Goal: Task Accomplishment & Management: Manage account settings

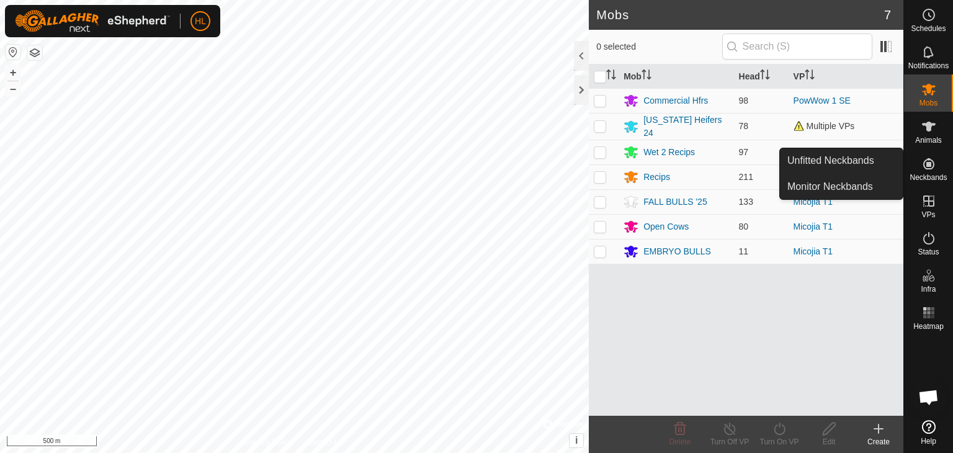
click at [918, 170] on es-neckbands-svg-icon at bounding box center [929, 164] width 22 height 20
click at [837, 179] on link "Monitor Neckbands" at bounding box center [841, 186] width 123 height 25
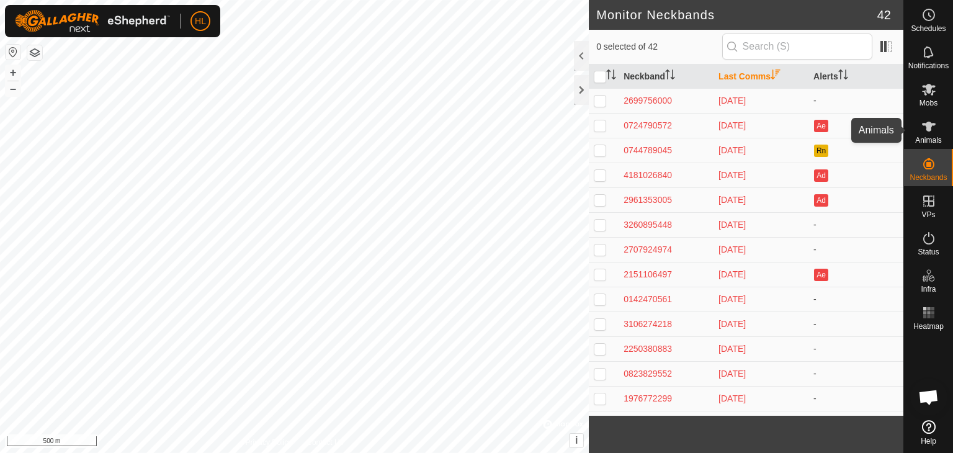
click at [925, 128] on icon at bounding box center [928, 126] width 15 height 15
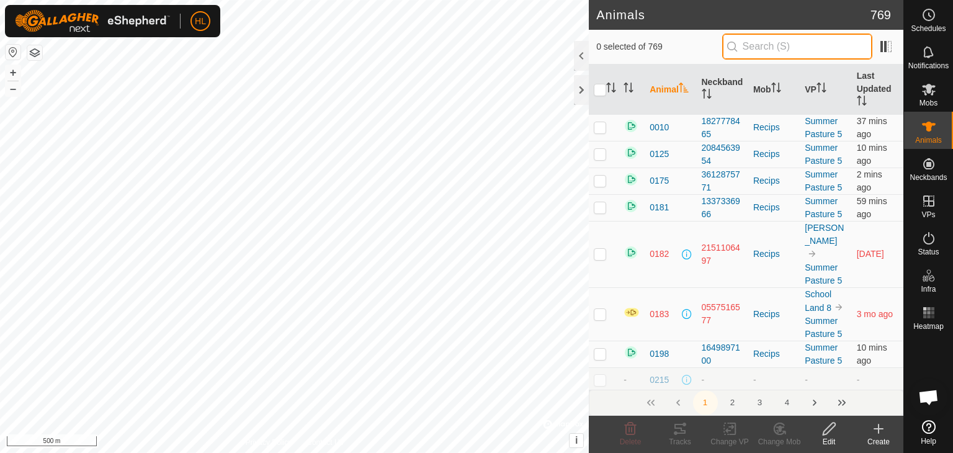
click at [797, 56] on input "text" at bounding box center [797, 47] width 150 height 26
click at [783, 51] on input "text" at bounding box center [797, 47] width 150 height 26
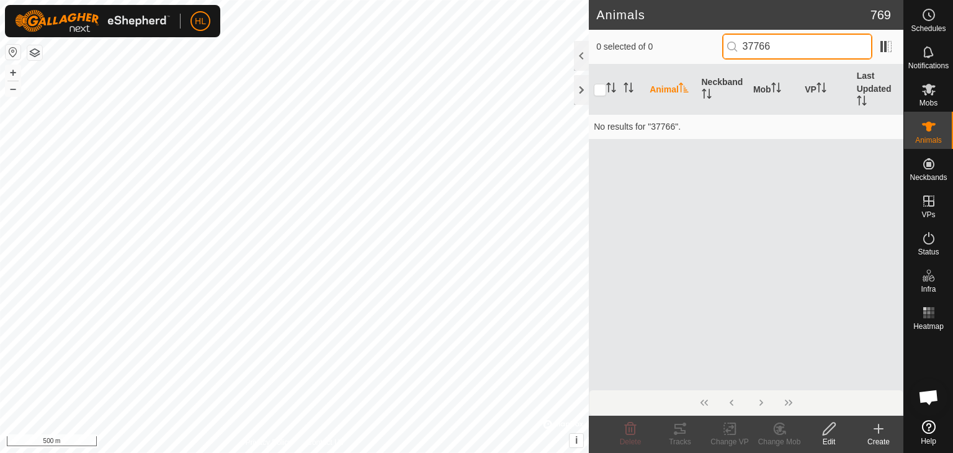
type input "37766"
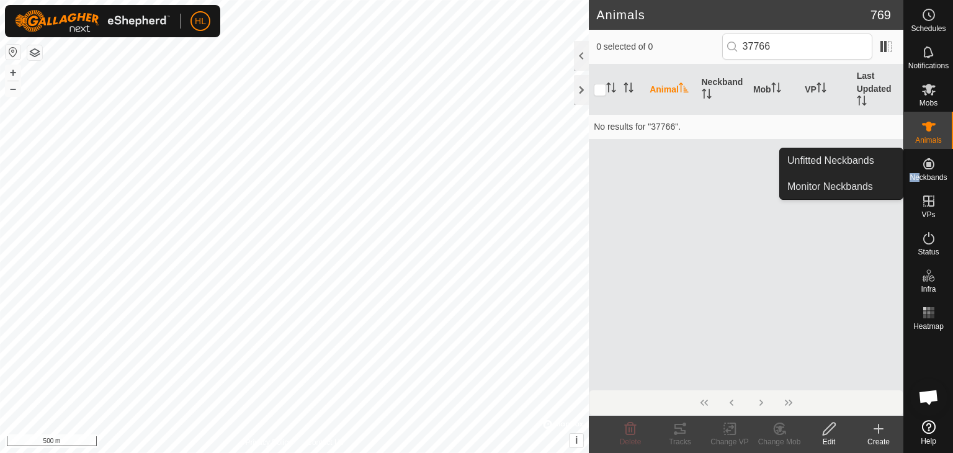
click at [918, 172] on div "Neckbands" at bounding box center [928, 167] width 49 height 37
click at [846, 189] on link "Monitor Neckbands" at bounding box center [841, 186] width 123 height 25
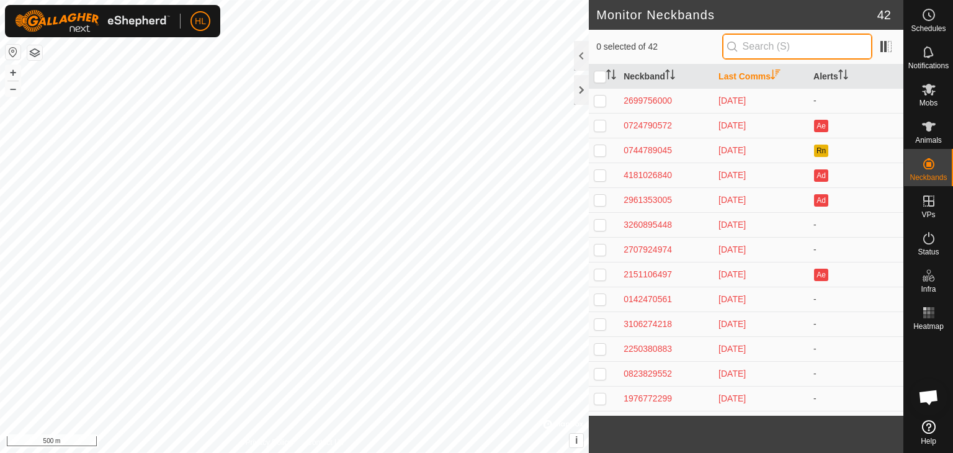
click at [782, 55] on input "text" at bounding box center [797, 47] width 150 height 26
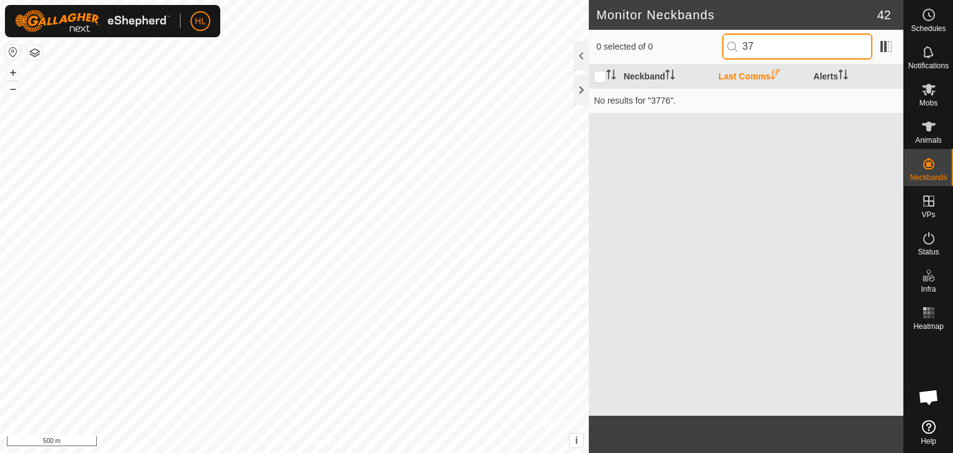
type input "3"
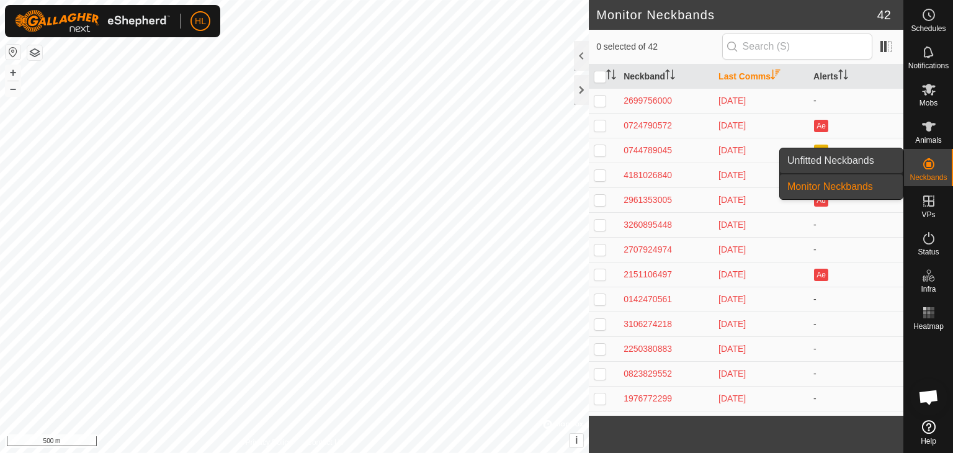
click at [864, 167] on link "Unfitted Neckbands" at bounding box center [841, 160] width 123 height 25
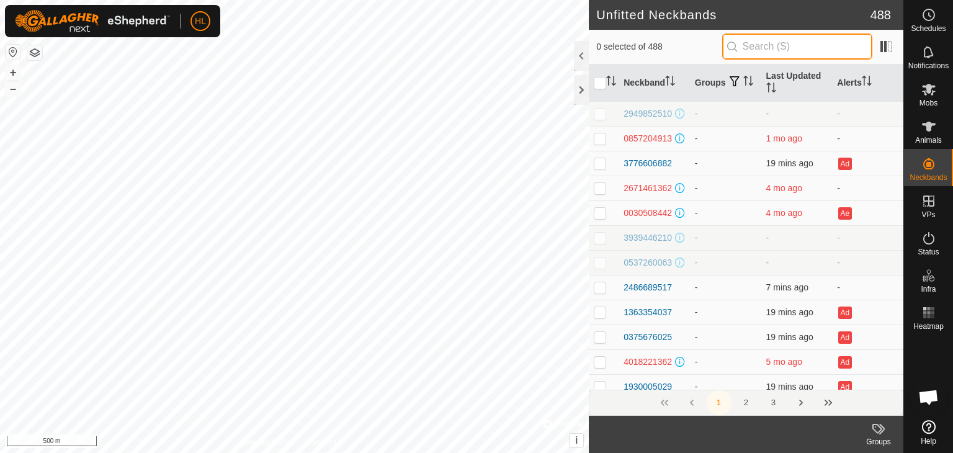
click at [760, 47] on input "text" at bounding box center [797, 47] width 150 height 26
type input "37766"
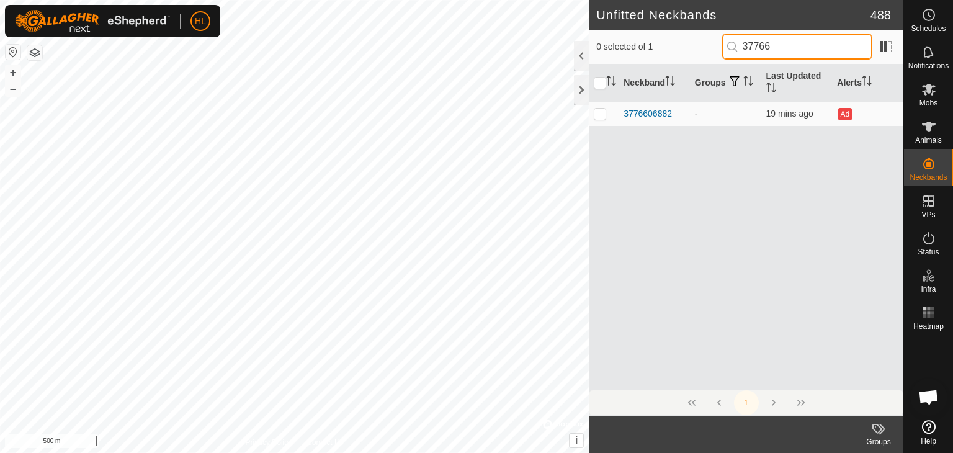
drag, startPoint x: 789, startPoint y: 49, endPoint x: 720, endPoint y: 45, distance: 69.0
click at [720, 45] on div "0 selected of 1 37766" at bounding box center [746, 47] width 300 height 26
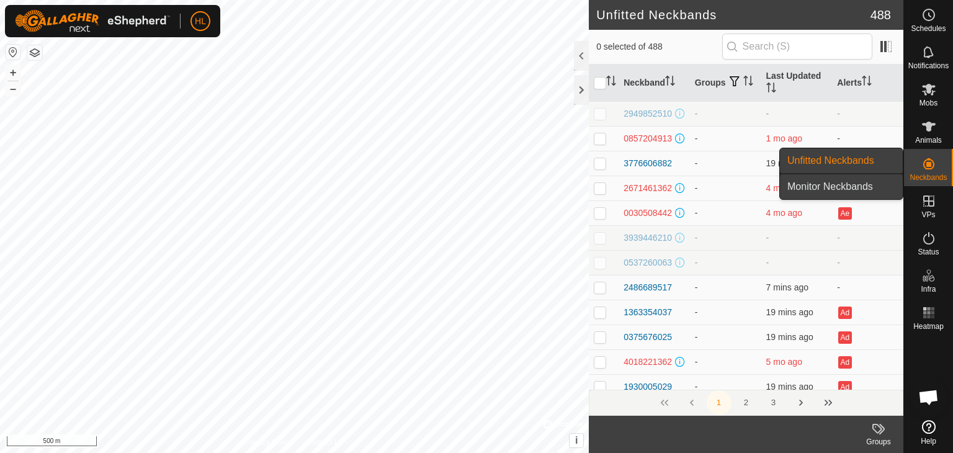
click at [861, 183] on link "Monitor Neckbands" at bounding box center [841, 186] width 123 height 25
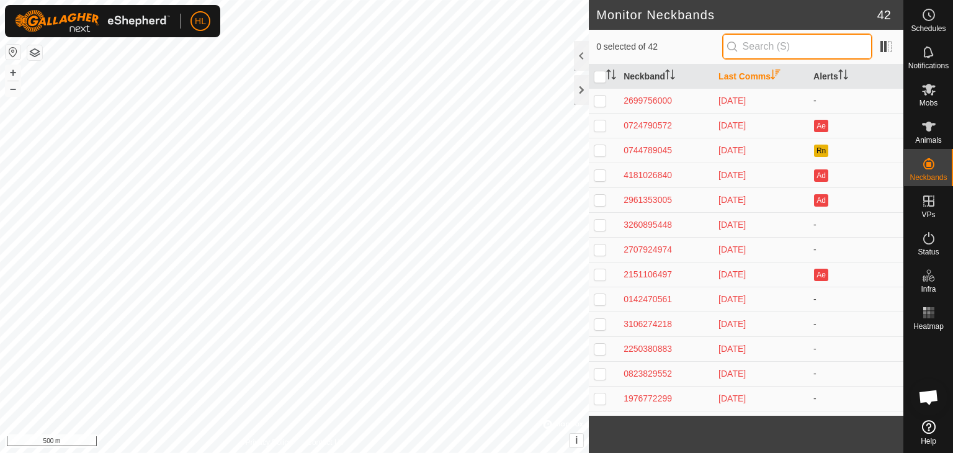
click at [805, 51] on input "text" at bounding box center [797, 47] width 150 height 26
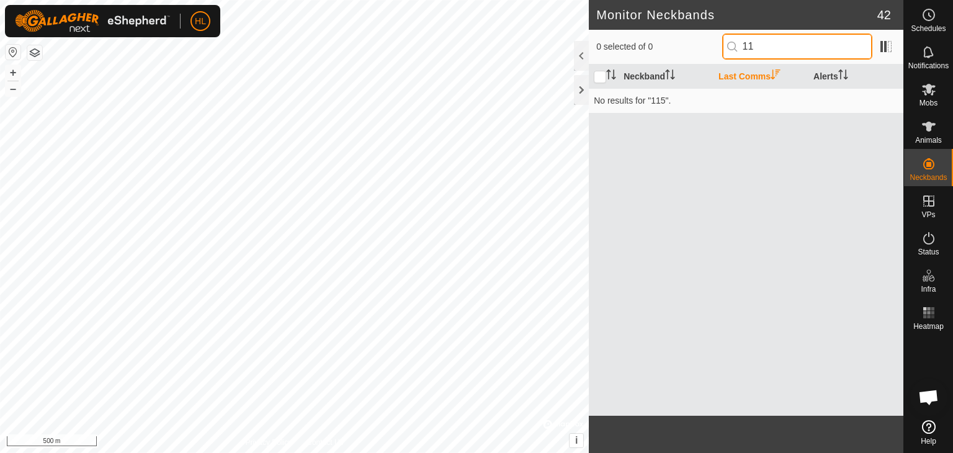
type input "1"
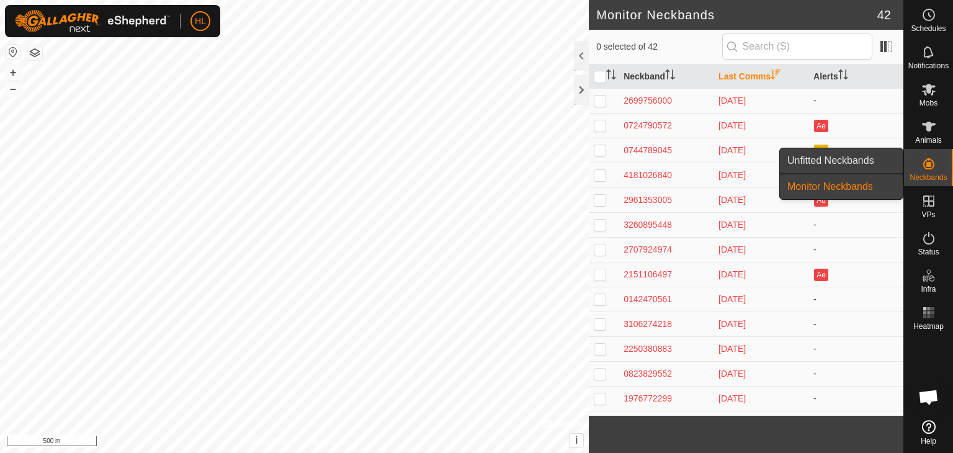
click at [878, 167] on link "Unfitted Neckbands" at bounding box center [841, 160] width 123 height 25
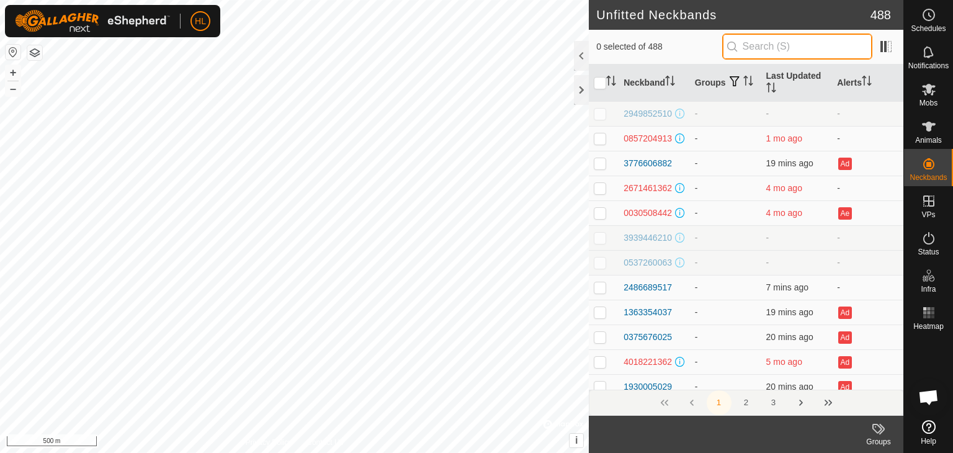
click at [791, 50] on input "text" at bounding box center [797, 47] width 150 height 26
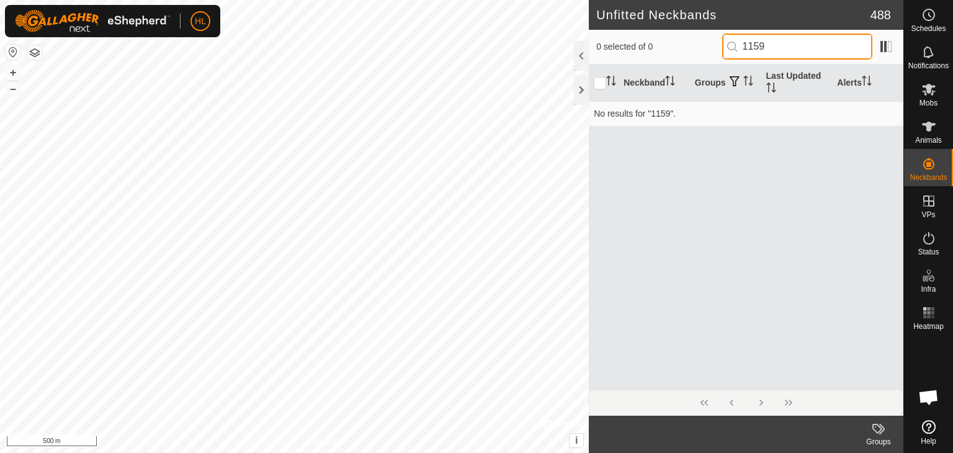
type input "1159"
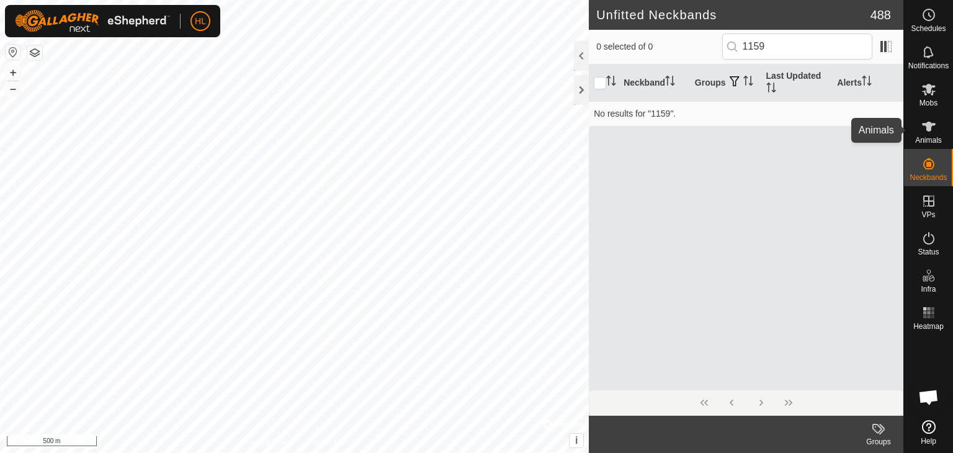
click at [918, 130] on es-animals-svg-icon at bounding box center [929, 127] width 22 height 20
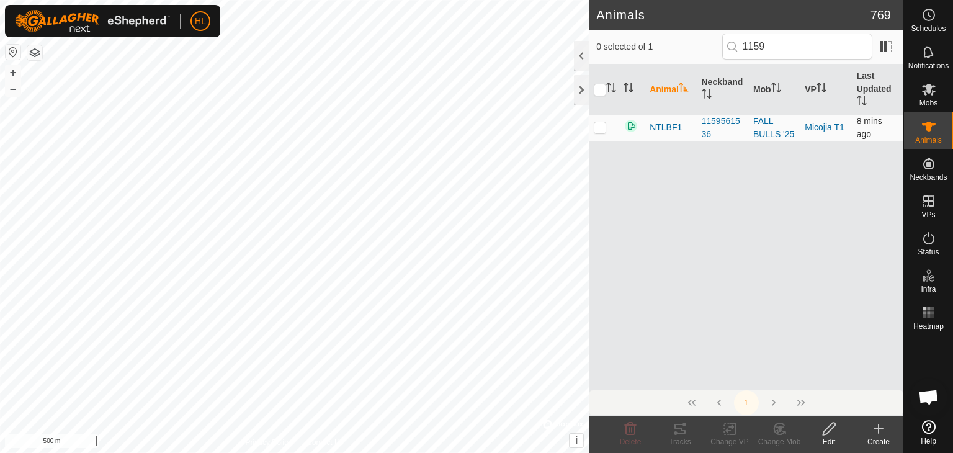
type input "1159"
click at [609, 120] on td at bounding box center [604, 127] width 30 height 27
checkbox input "true"
click at [826, 435] on icon at bounding box center [830, 428] width 16 height 15
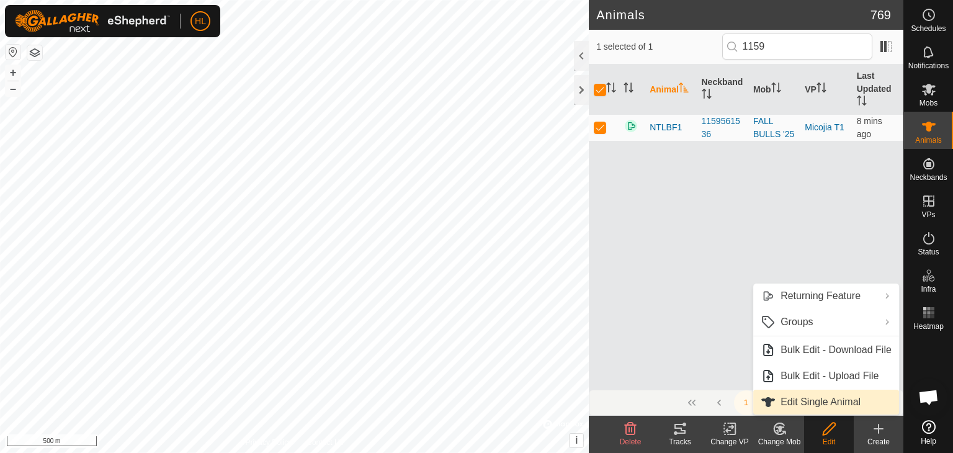
click at [838, 405] on link "Edit Single Animal" at bounding box center [826, 402] width 146 height 25
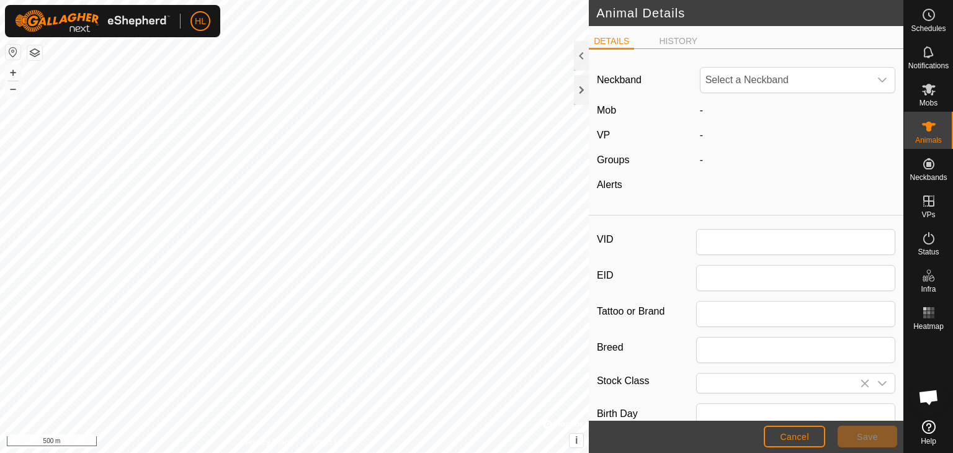
type input "NTLBF1"
type input "0"
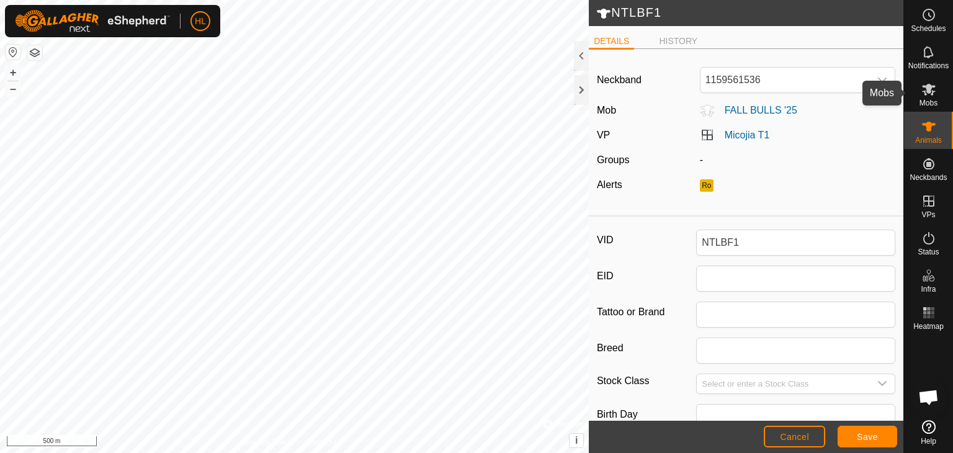
click at [934, 90] on icon at bounding box center [928, 89] width 15 height 15
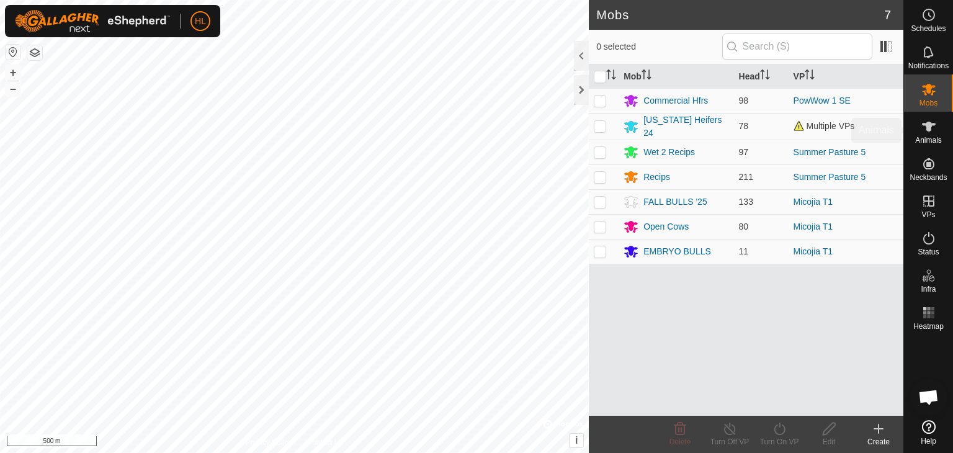
click at [911, 127] on div "Animals" at bounding box center [928, 130] width 49 height 37
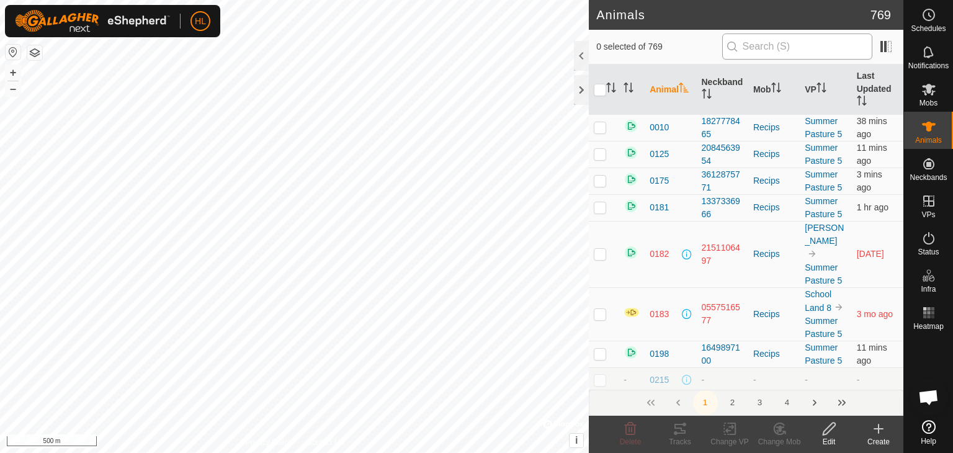
click at [774, 50] on input "text" at bounding box center [797, 47] width 150 height 26
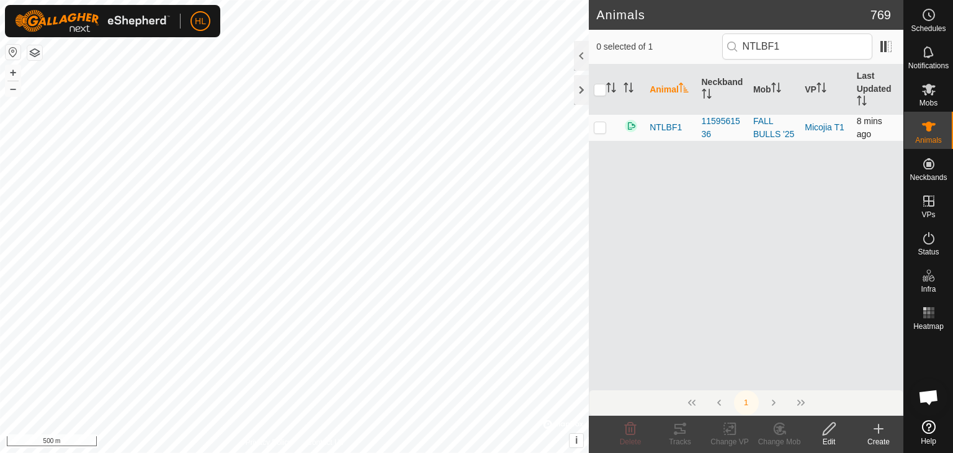
type input "NTLBF1"
click at [597, 130] on p-checkbox at bounding box center [600, 127] width 12 height 10
checkbox input "true"
click at [632, 434] on icon at bounding box center [631, 429] width 12 height 12
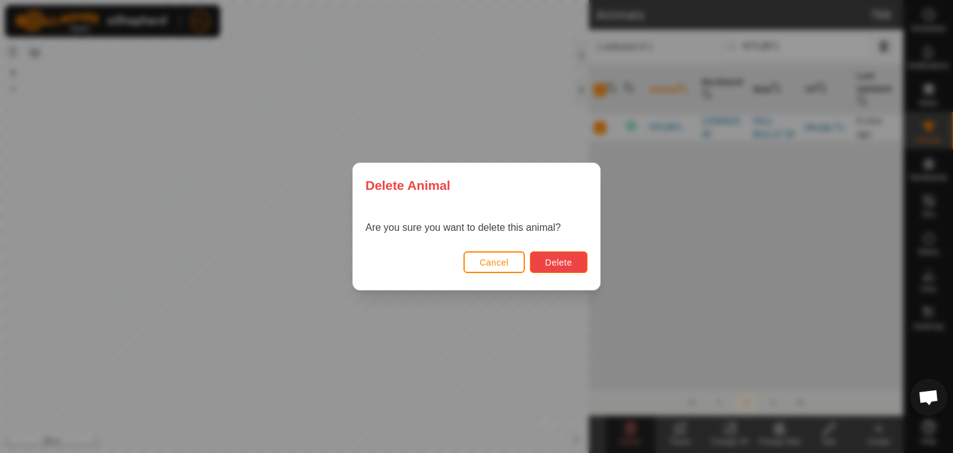
click at [568, 262] on span "Delete" at bounding box center [558, 262] width 27 height 10
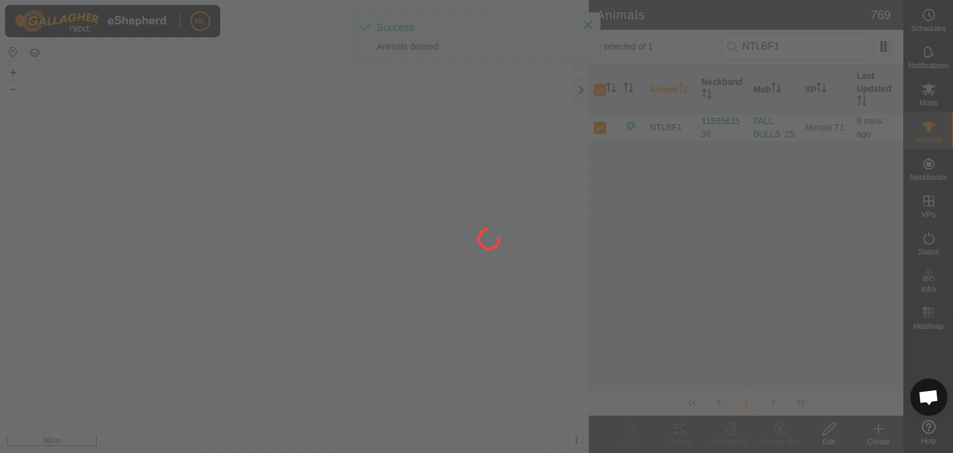
checkbox input "false"
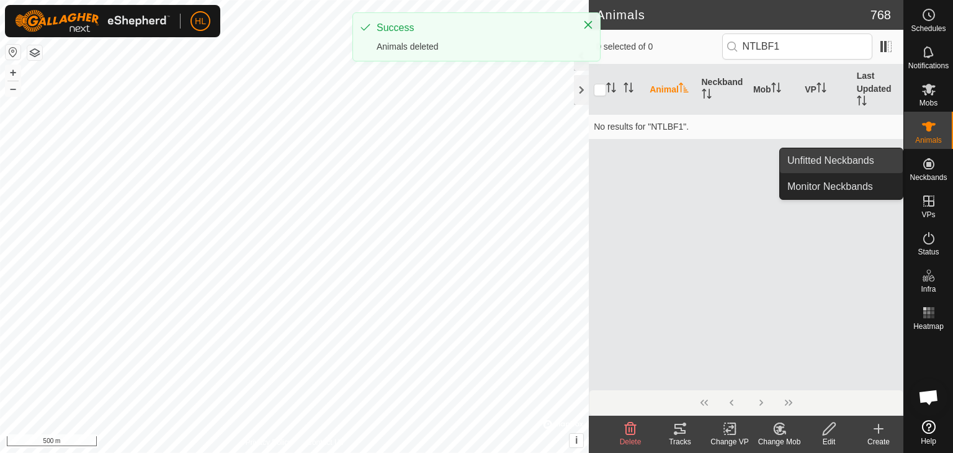
drag, startPoint x: 897, startPoint y: 167, endPoint x: 869, endPoint y: 158, distance: 29.4
click at [869, 158] on link "Unfitted Neckbands" at bounding box center [841, 160] width 123 height 25
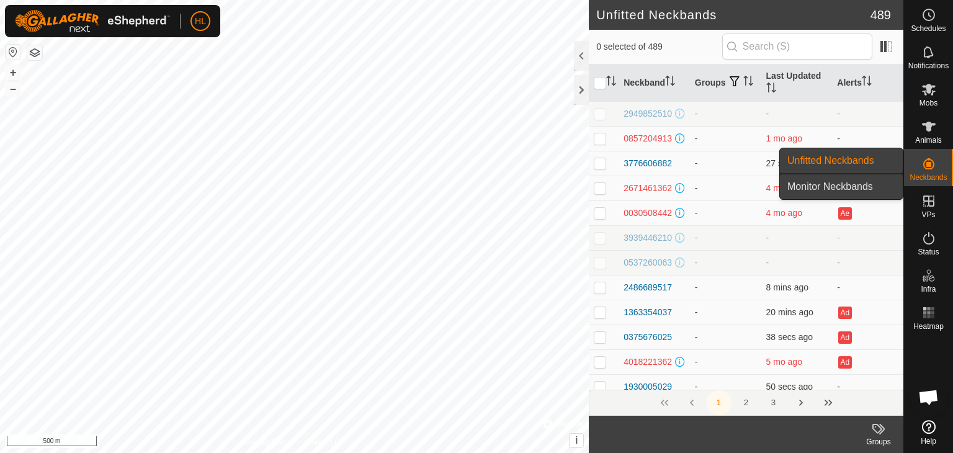
click at [863, 184] on link "Monitor Neckbands" at bounding box center [841, 186] width 123 height 25
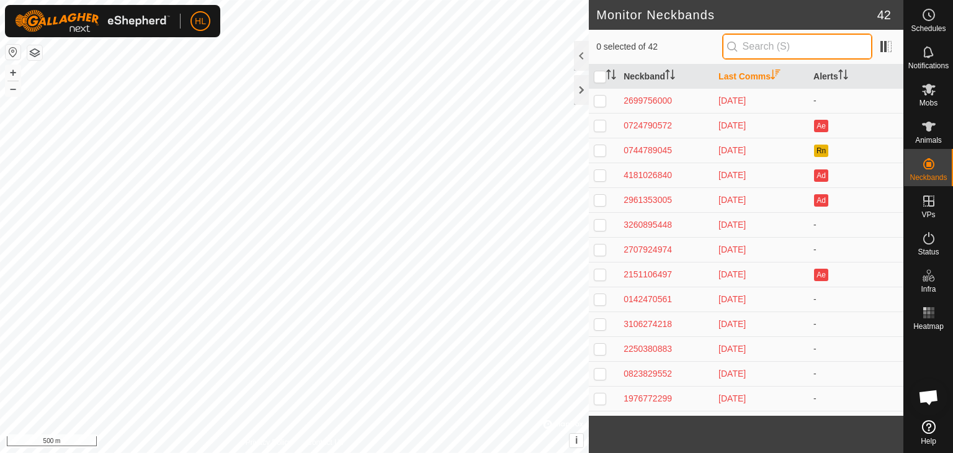
click at [817, 46] on input "text" at bounding box center [797, 47] width 150 height 26
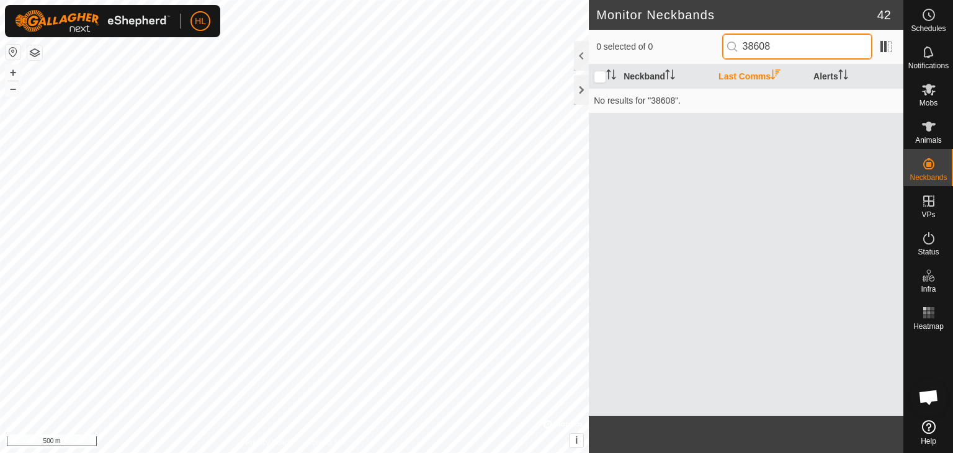
type input "38608"
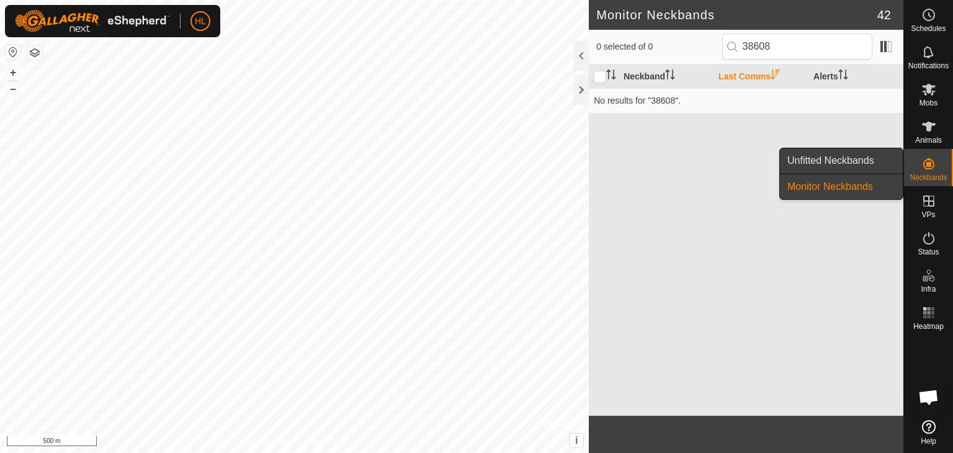
click at [875, 157] on link "Unfitted Neckbands" at bounding box center [841, 160] width 123 height 25
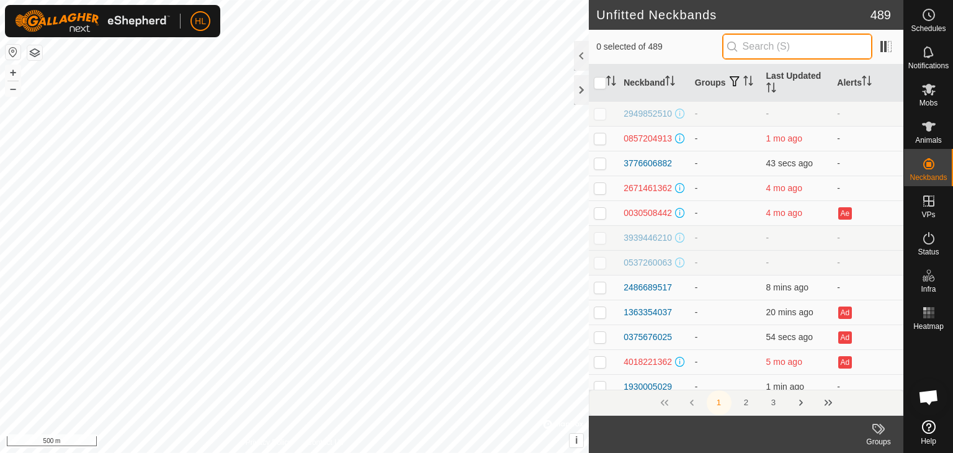
click at [789, 47] on input "text" at bounding box center [797, 47] width 150 height 26
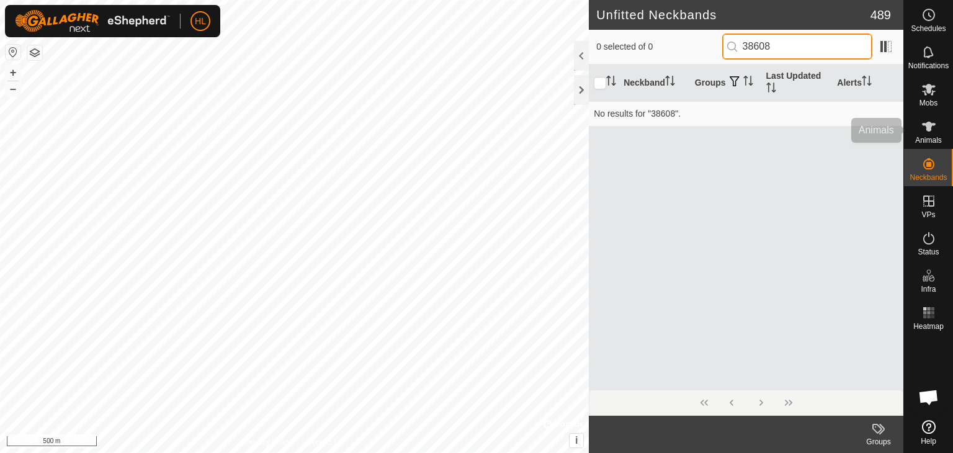
type input "38608"
click at [926, 129] on icon at bounding box center [929, 127] width 14 height 10
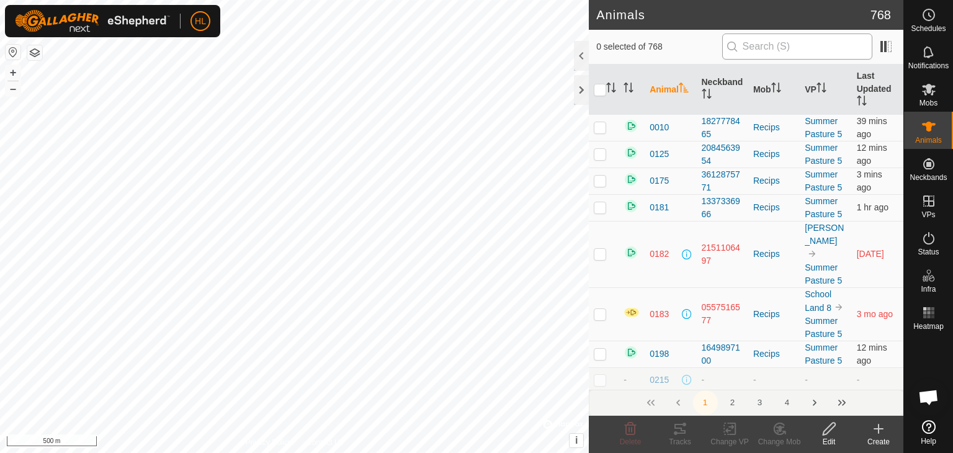
click at [794, 50] on input "text" at bounding box center [797, 47] width 150 height 26
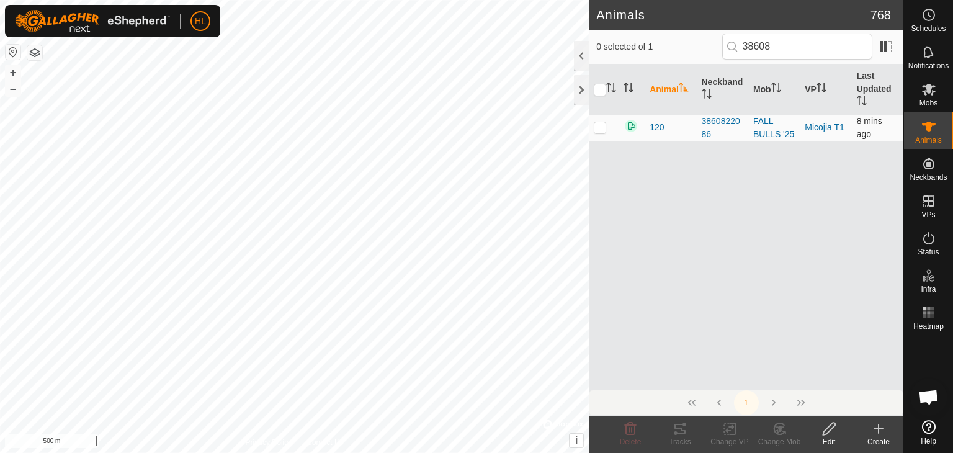
type input "38608"
click at [605, 129] on p-checkbox at bounding box center [600, 127] width 12 height 10
checkbox input "true"
click at [628, 437] on span "Delete" at bounding box center [631, 441] width 22 height 9
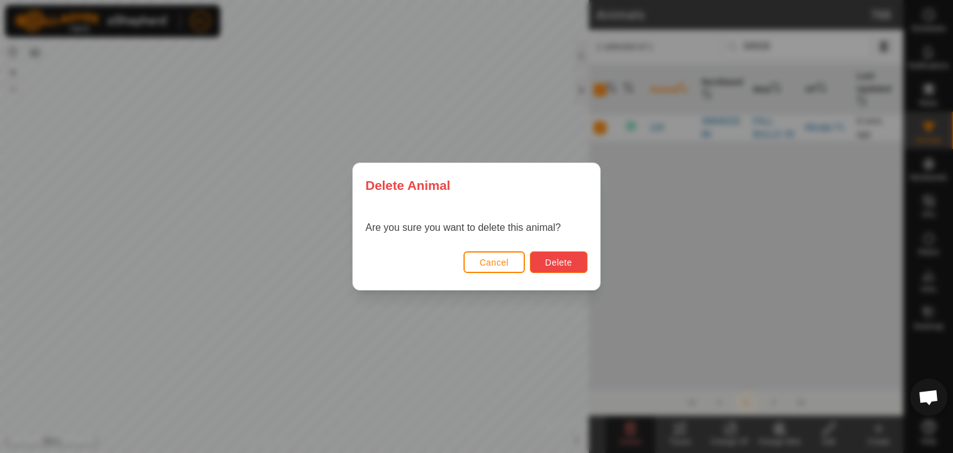
click at [573, 259] on button "Delete" at bounding box center [559, 262] width 58 height 22
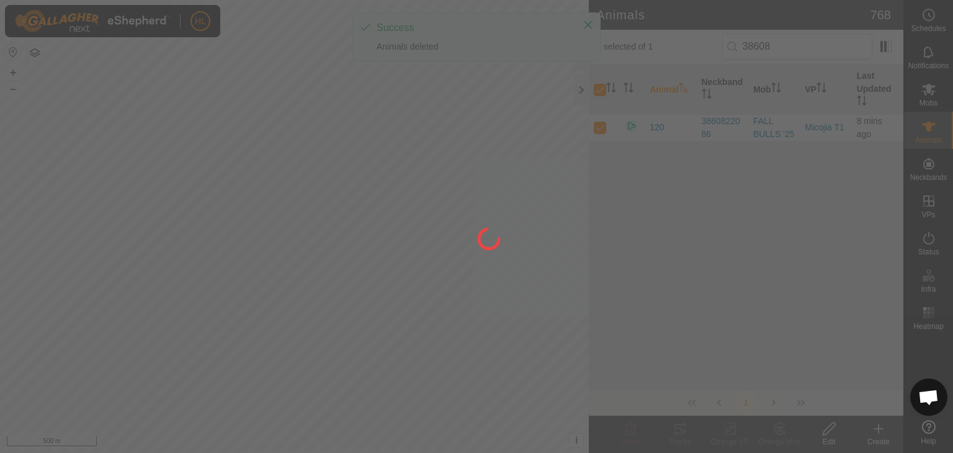
checkbox input "false"
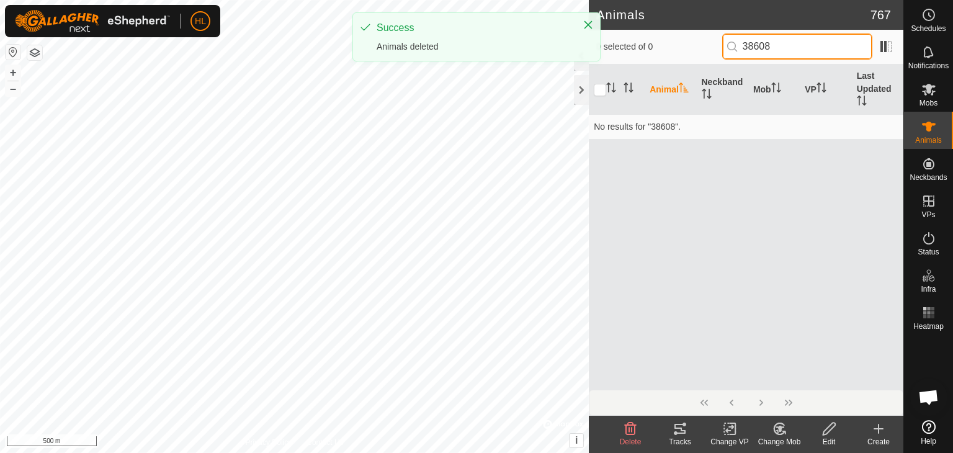
click at [794, 47] on input "38608" at bounding box center [797, 47] width 150 height 26
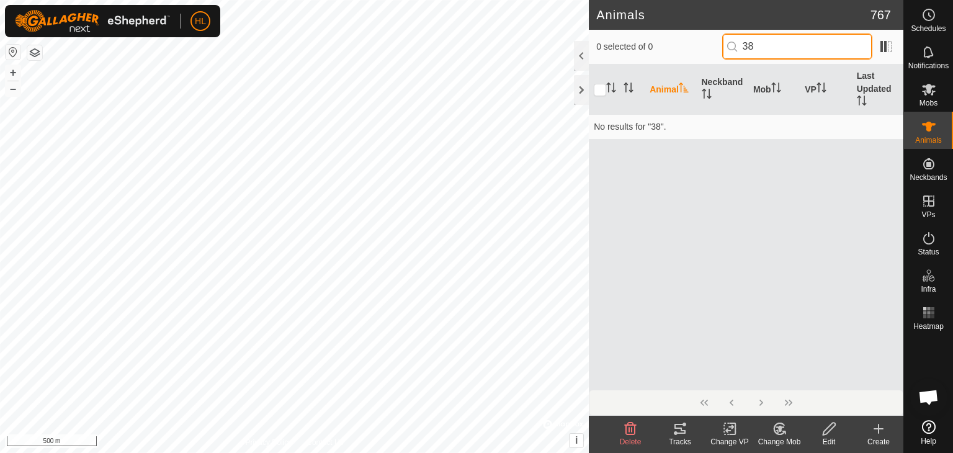
type input "3"
type input "06637"
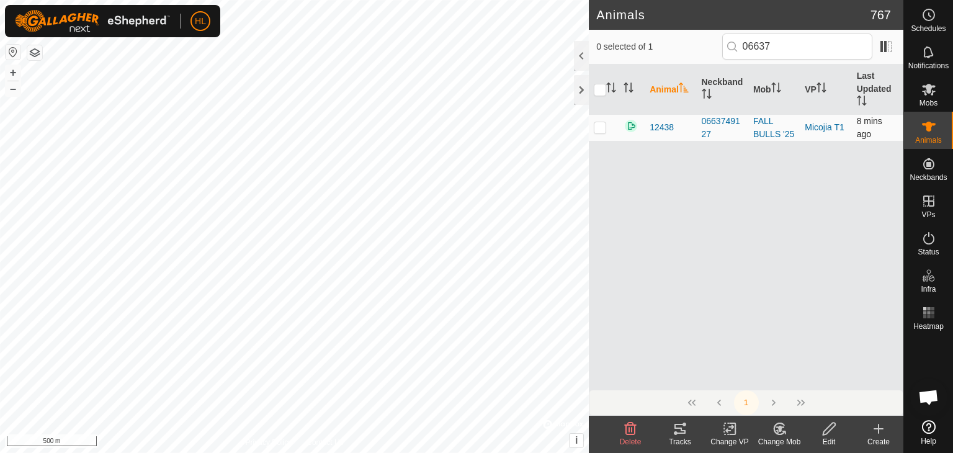
click at [591, 122] on td at bounding box center [604, 127] width 30 height 27
checkbox input "true"
click at [636, 424] on icon at bounding box center [630, 428] width 15 height 15
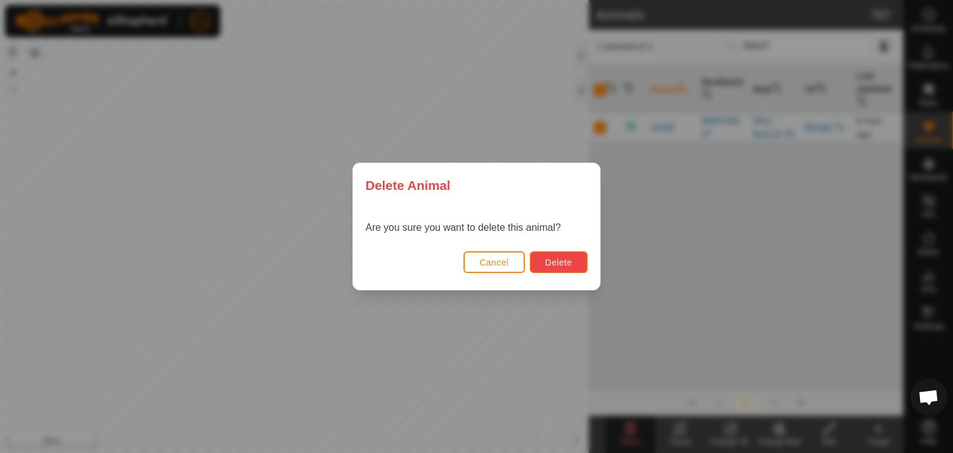
click at [557, 262] on span "Delete" at bounding box center [558, 262] width 27 height 10
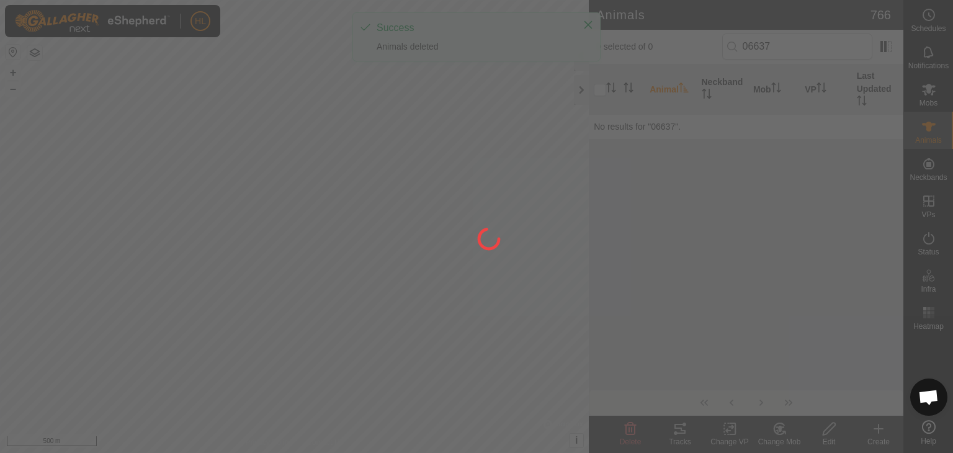
checkbox input "false"
